Goal: Task Accomplishment & Management: Use online tool/utility

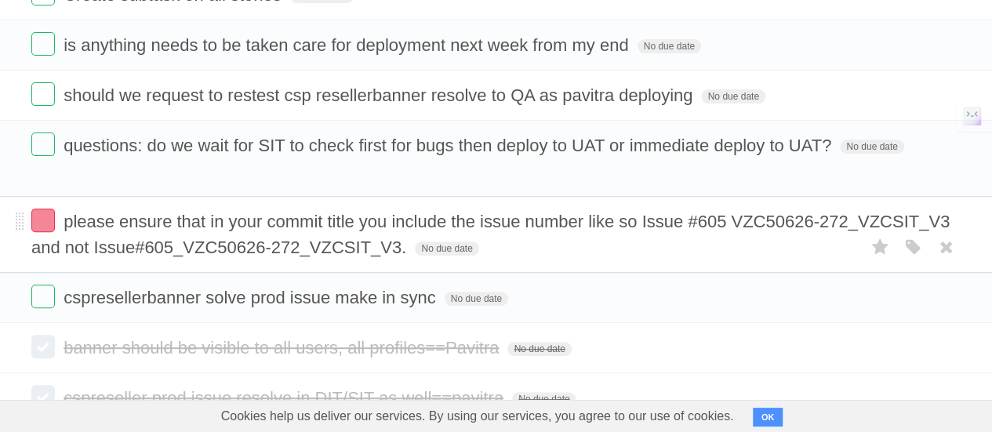
scroll to position [235, 0]
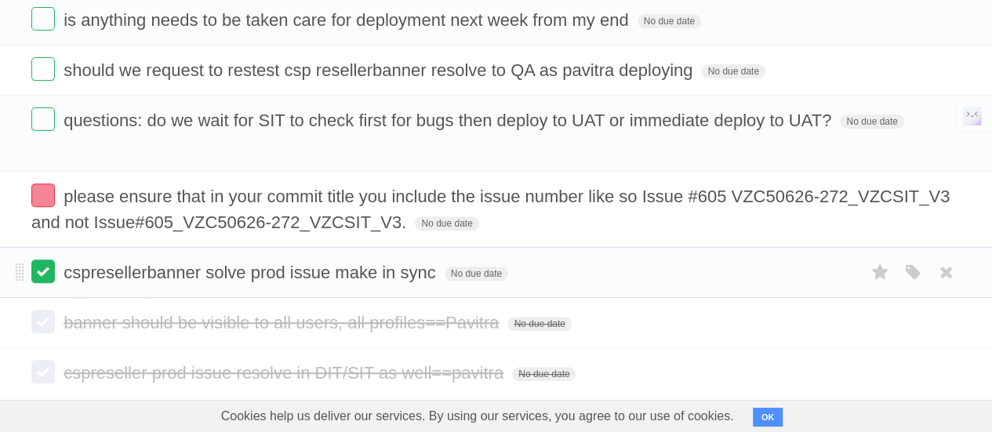
click at [44, 266] on label at bounding box center [43, 272] width 24 height 24
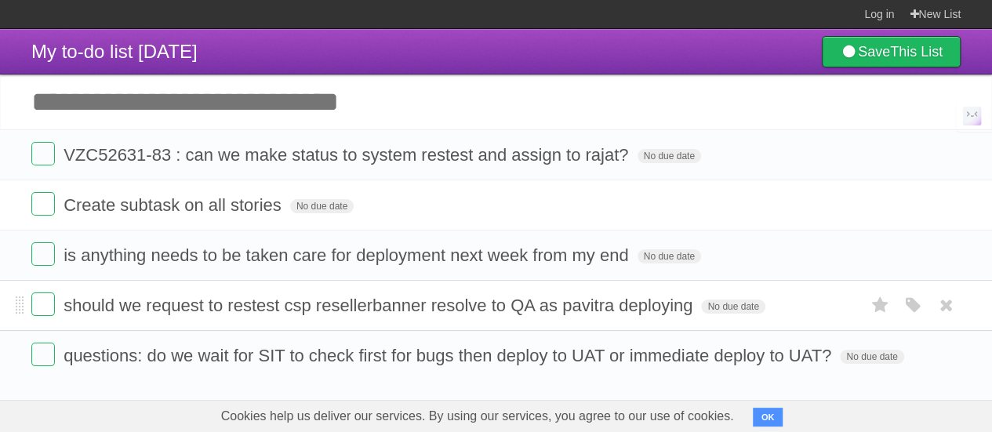
scroll to position [78, 0]
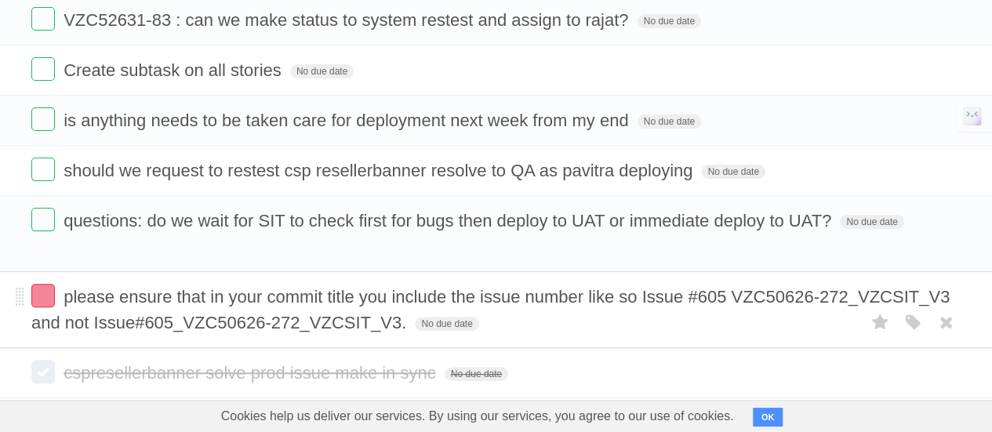
scroll to position [235, 0]
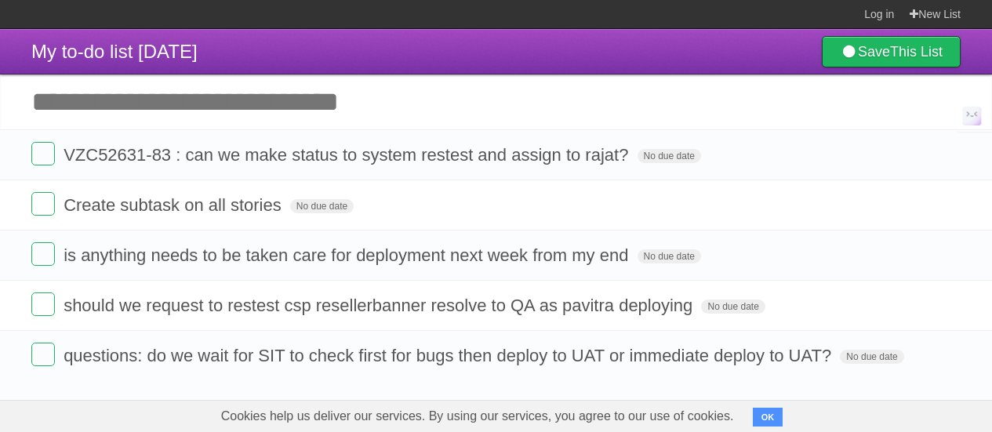
scroll to position [74, 0]
